Goal: Task Accomplishment & Management: Use online tool/utility

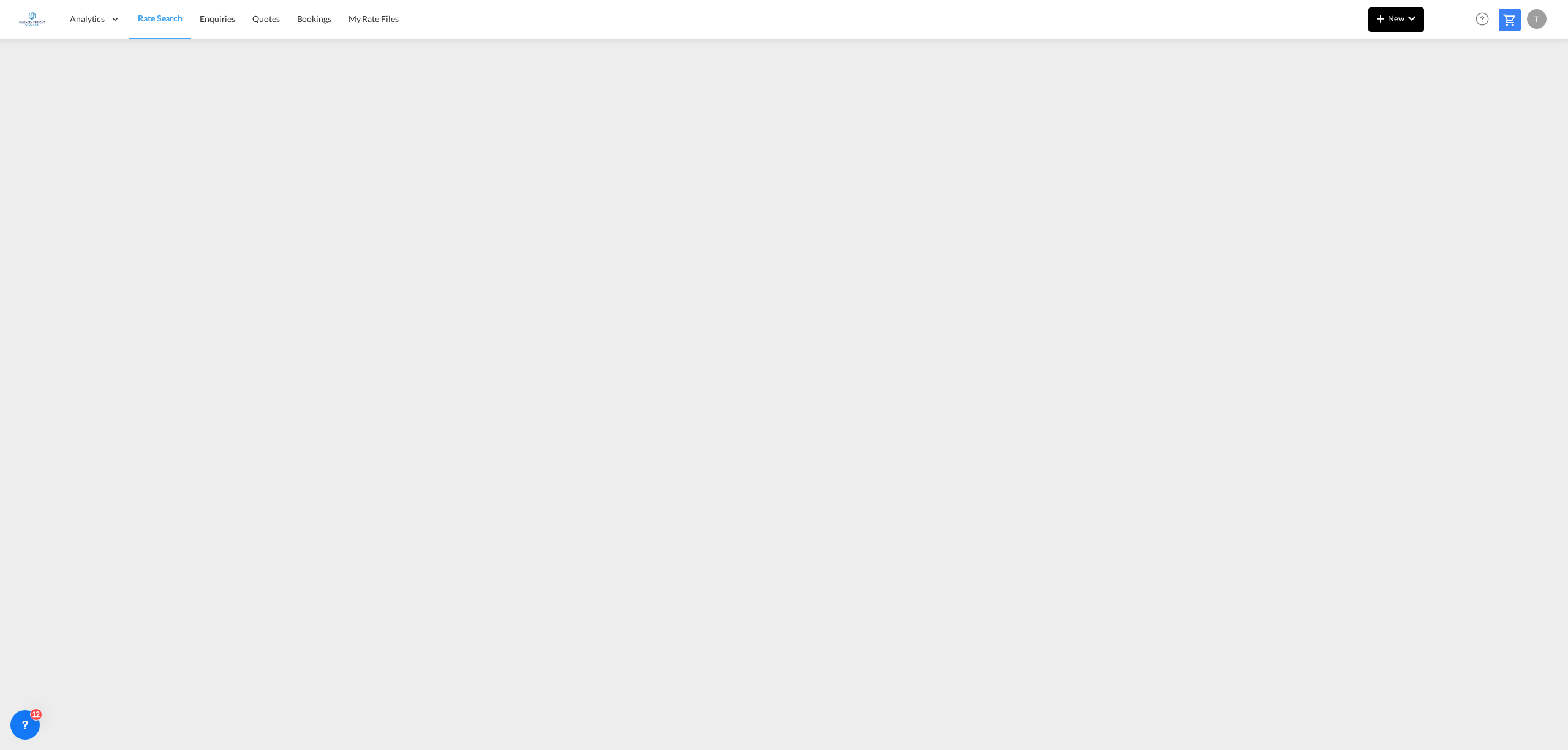
click at [1380, 12] on md-icon "icon-plus 400-fg" at bounding box center [1380, 18] width 14 height 14
click at [1382, 53] on div "Rates" at bounding box center [1382, 52] width 49 height 31
click at [1453, 91] on span "Ratesheet" at bounding box center [1447, 92] width 14 height 25
click at [150, 15] on span "Rate Search" at bounding box center [160, 19] width 44 height 10
